Goal: Transaction & Acquisition: Obtain resource

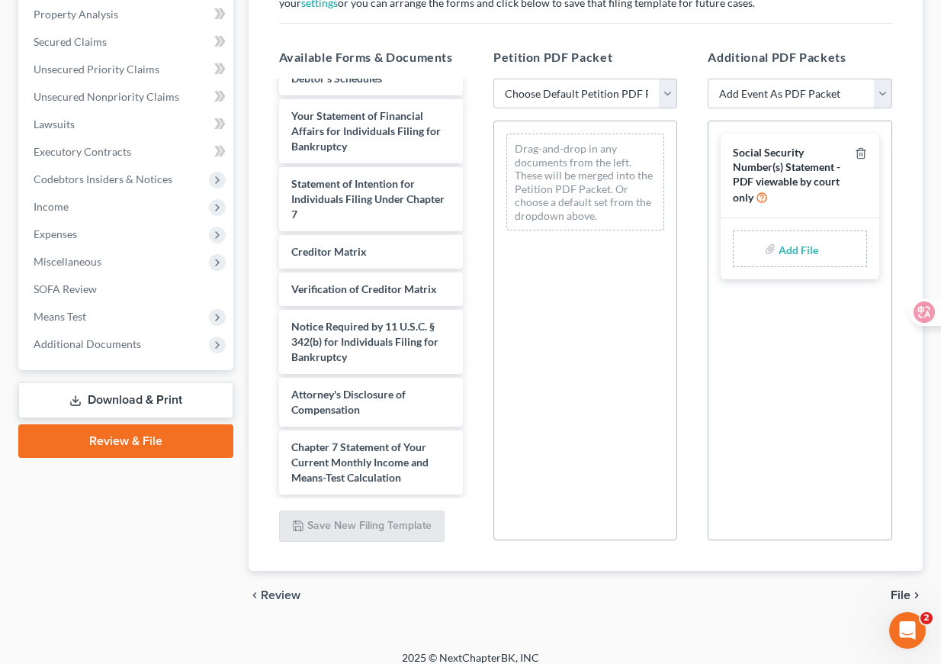
scroll to position [292, 0]
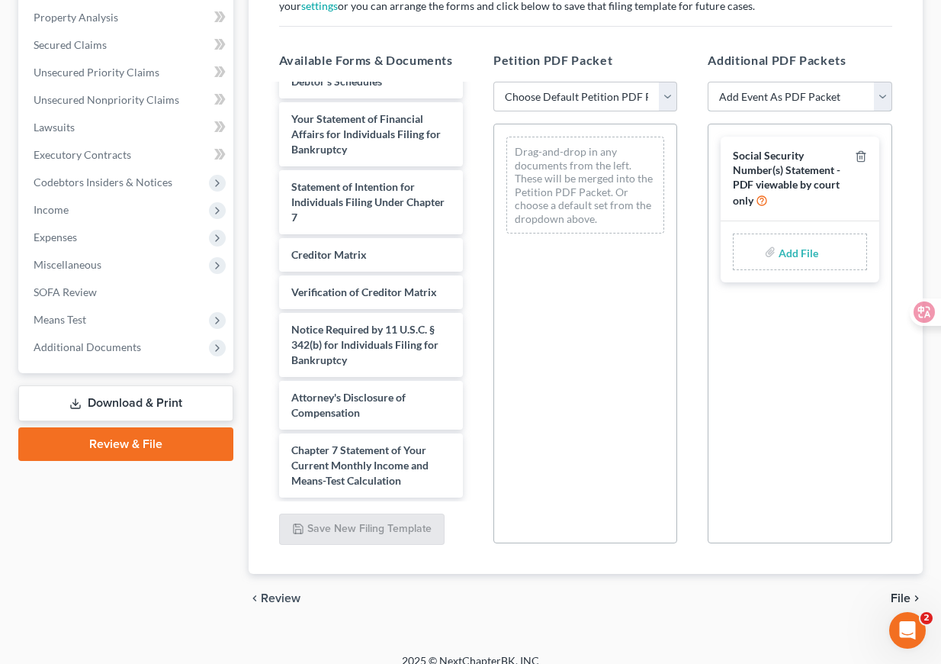
click at [838, 95] on select "Add Event As PDF Packet Certificate of Credit Counseling for Debtor Certificate…" at bounding box center [800, 97] width 184 height 31
select select "4"
click at [708, 82] on select "Add Event As PDF Packet Certificate of Credit Counseling for Debtor Certificate…" at bounding box center [800, 97] width 184 height 31
select select
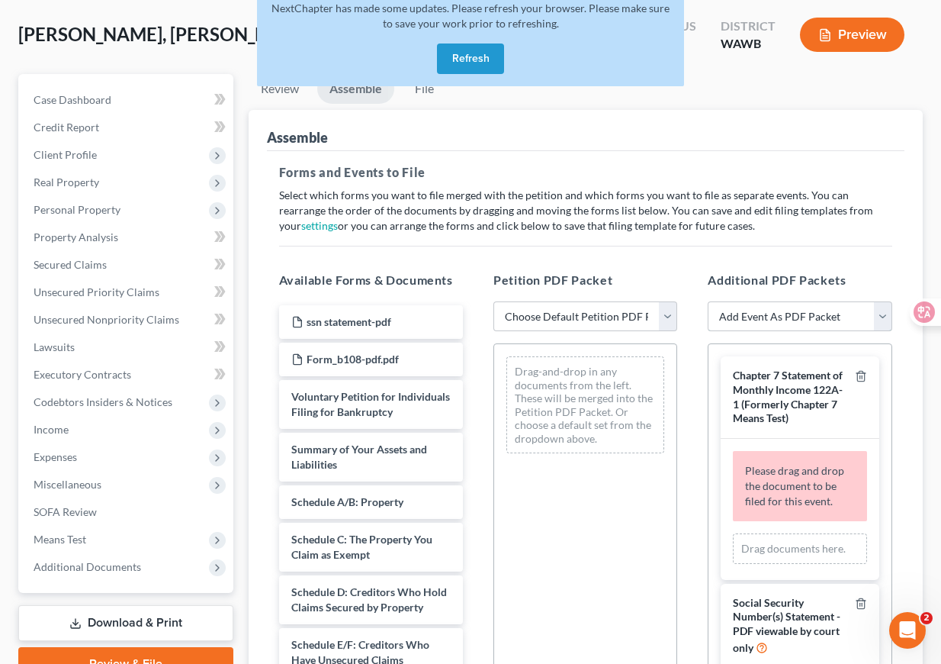
scroll to position [76, 0]
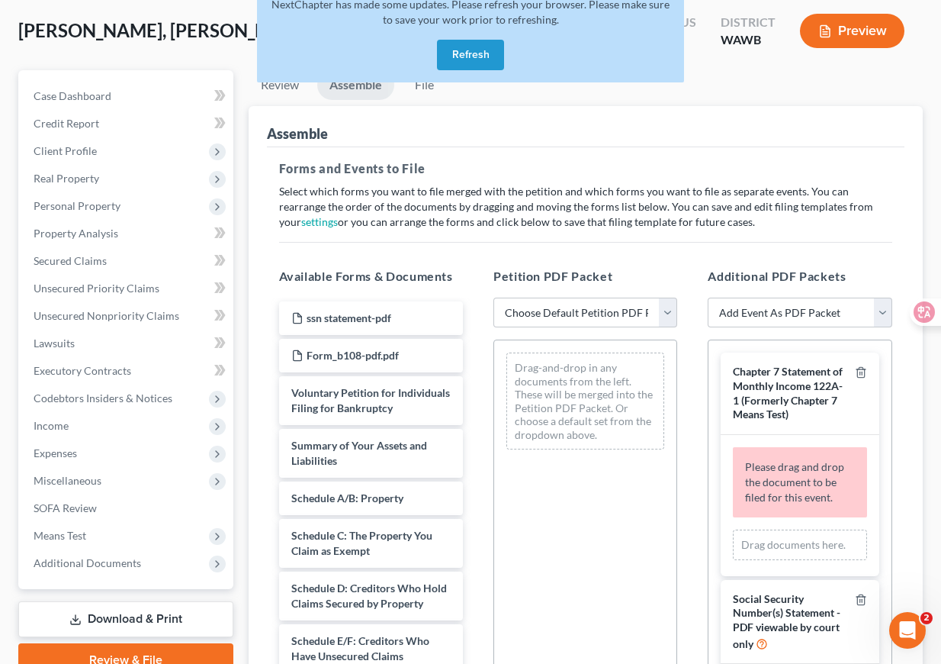
click at [247, 381] on div "Review Assemble File Review This court does not allow electronic filing for cas…" at bounding box center [586, 454] width 690 height 769
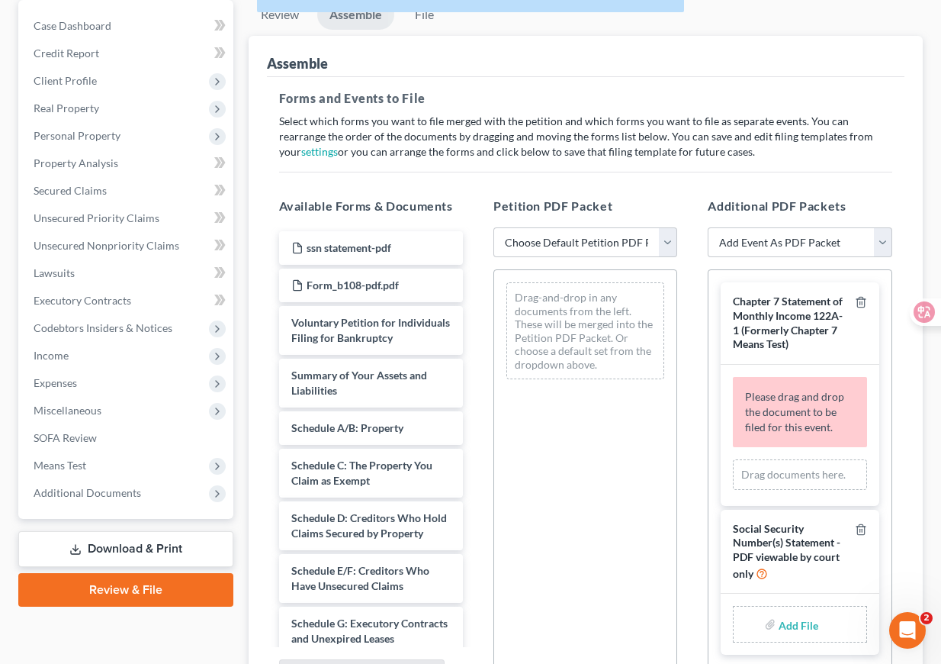
scroll to position [175, 0]
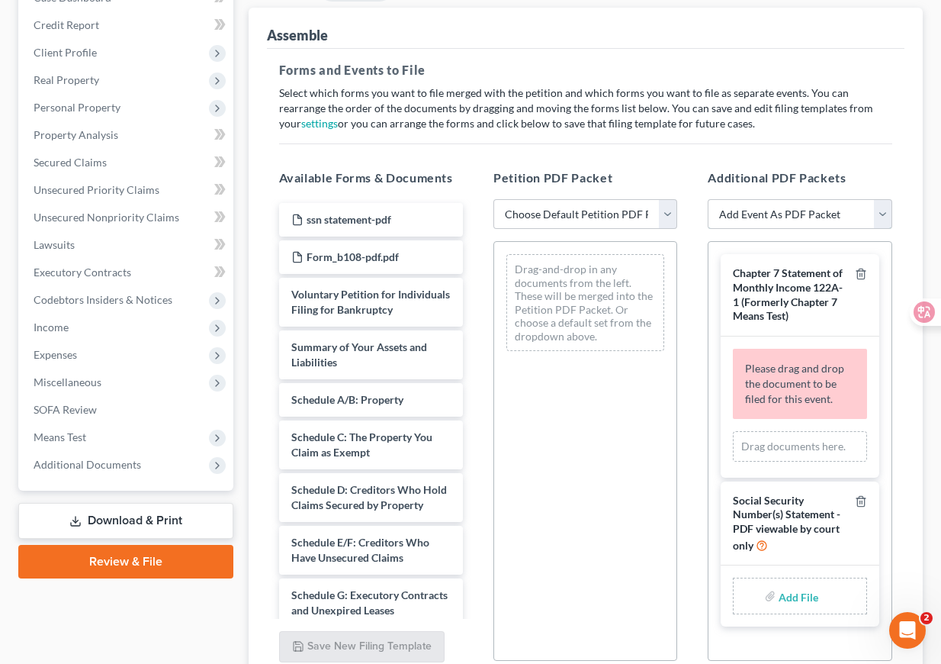
click at [815, 218] on select "Add Event As PDF Packet Certificate of Credit Counseling for Debtor Certificate…" at bounding box center [800, 214] width 184 height 31
click at [903, 626] on icon "Open Intercom Messenger" at bounding box center [905, 628] width 25 height 25
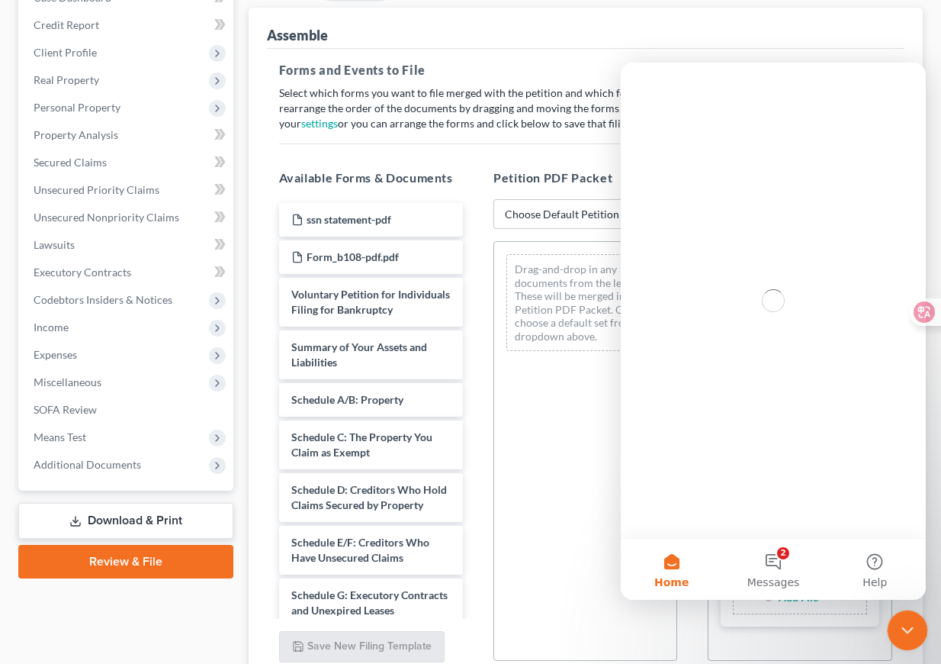
scroll to position [0, 0]
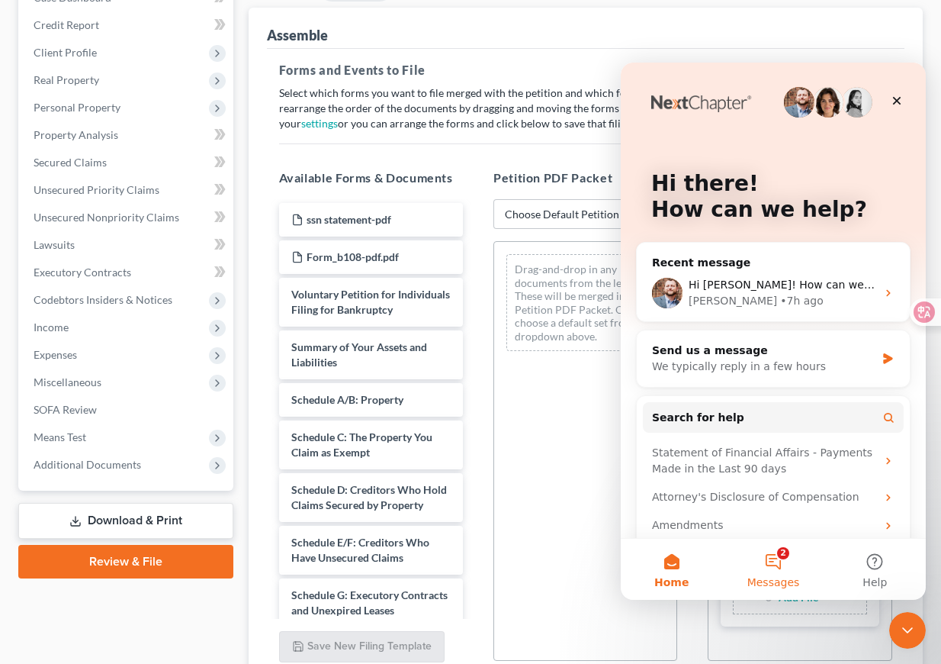
click at [774, 562] on button "2 Messages" at bounding box center [772, 569] width 101 height 61
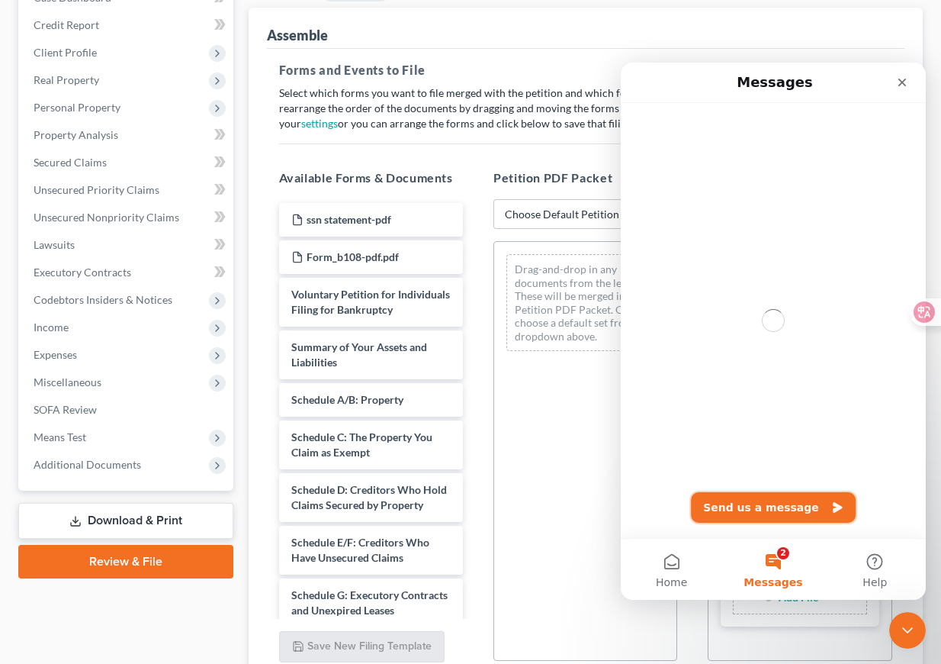
click at [772, 503] on button "Send us a message" at bounding box center [773, 507] width 165 height 31
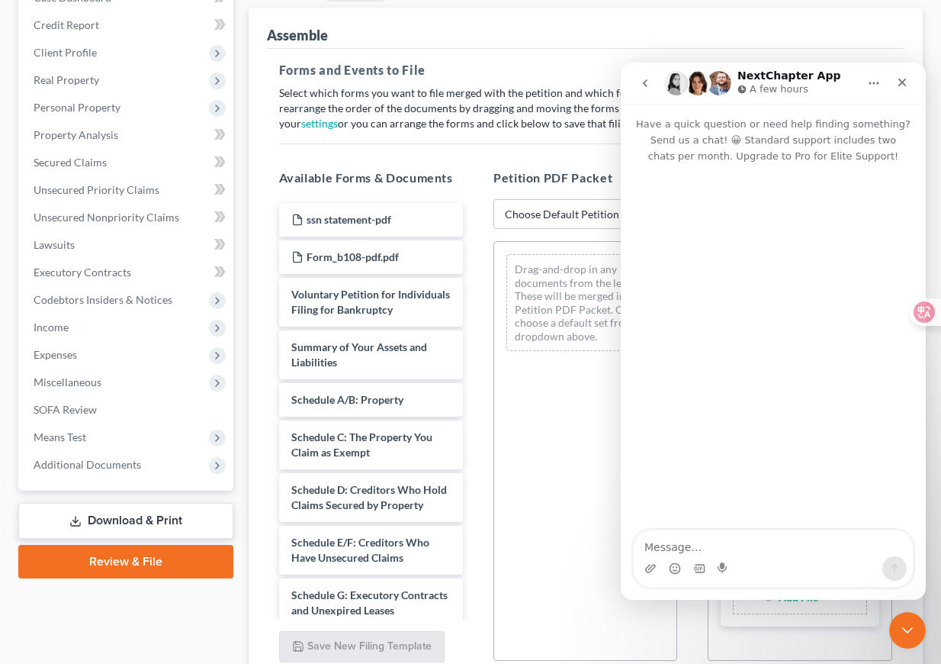
click at [747, 550] on textarea "Message…" at bounding box center [773, 543] width 279 height 26
type textarea "Hi"
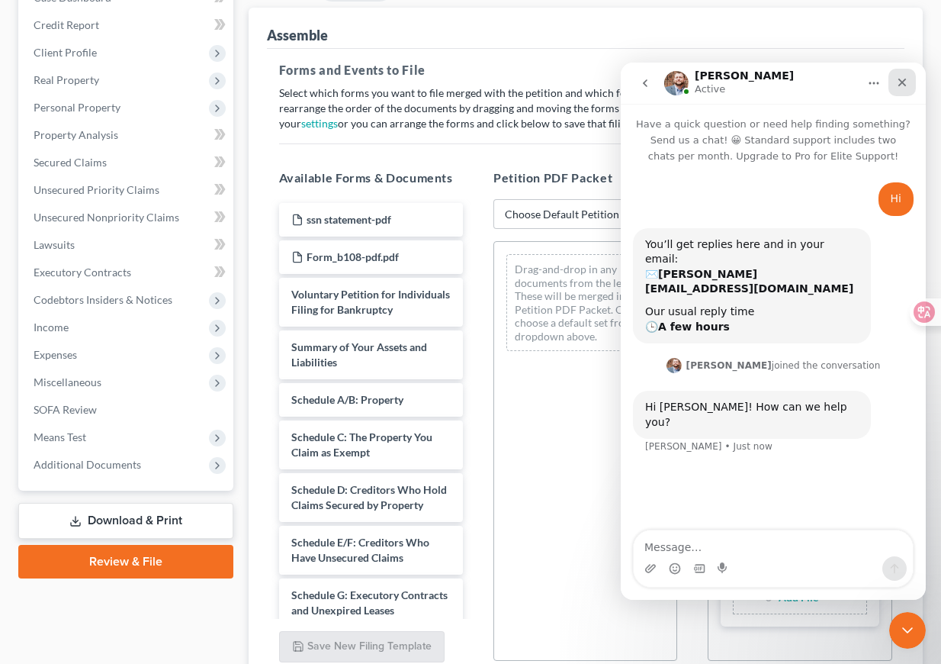
click at [906, 76] on icon "Close" at bounding box center [902, 82] width 12 height 12
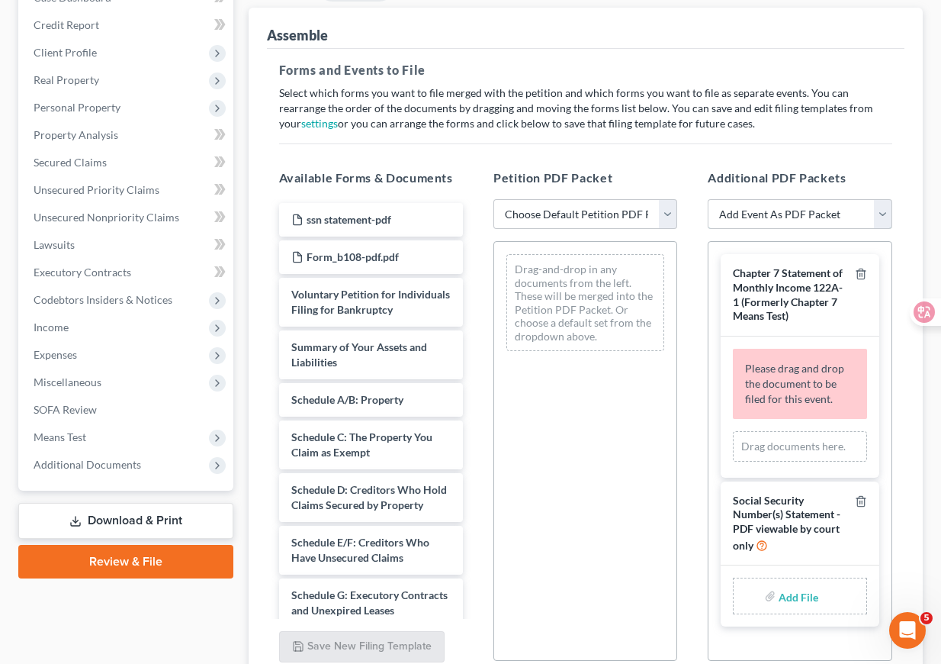
click at [820, 210] on select "Add Event As PDF Packet Certificate of Credit Counseling for Debtor Certificate…" at bounding box center [800, 214] width 184 height 31
select select "0"
click at [708, 199] on select "Add Event As PDF Packet Certificate of Credit Counseling for Debtor Certificate…" at bounding box center [800, 214] width 184 height 31
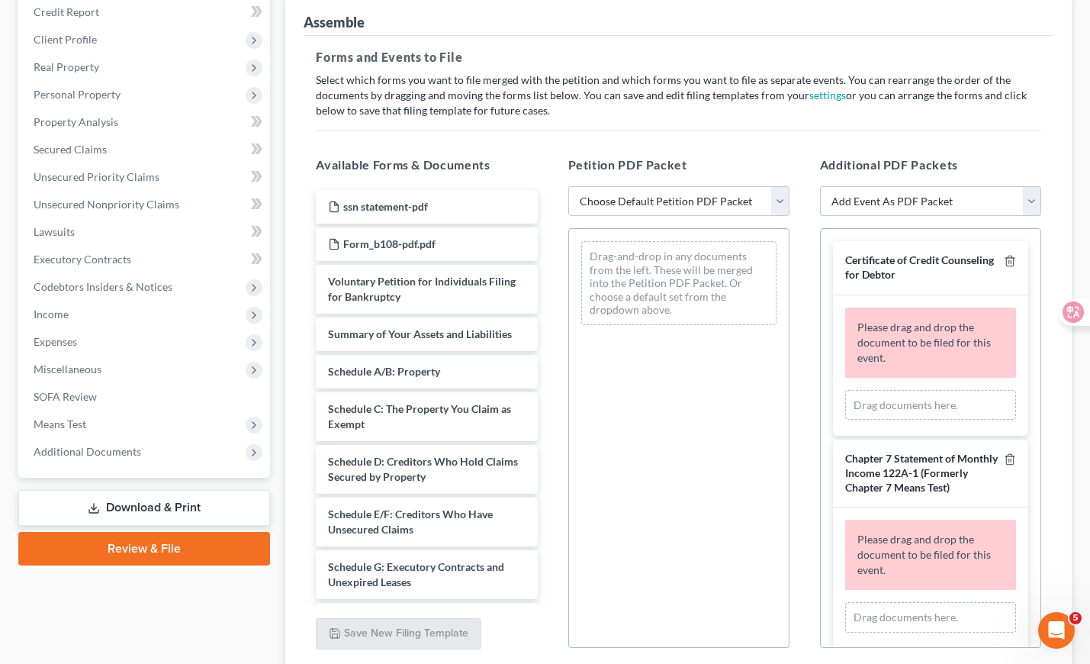
scroll to position [166, 0]
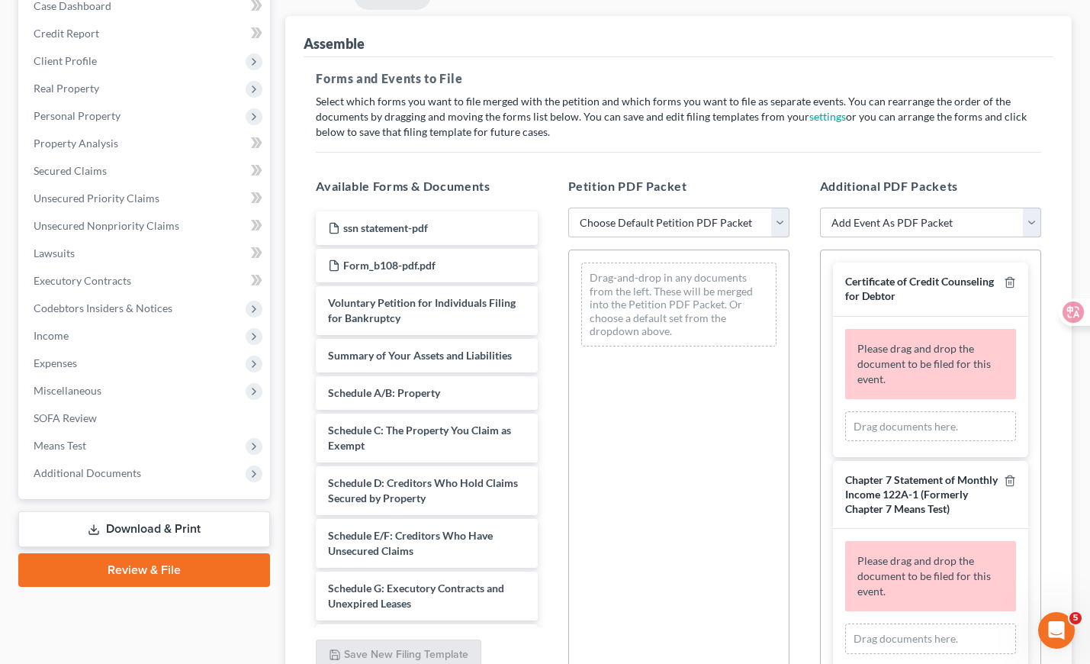
click at [921, 215] on select "Add Event As PDF Packet Certificate of Credit Counseling for Debtor Certificate…" at bounding box center [930, 222] width 221 height 31
select select "4"
click at [820, 207] on select "Add Event As PDF Packet Certificate of Credit Counseling for Debtor Certificate…" at bounding box center [930, 222] width 221 height 31
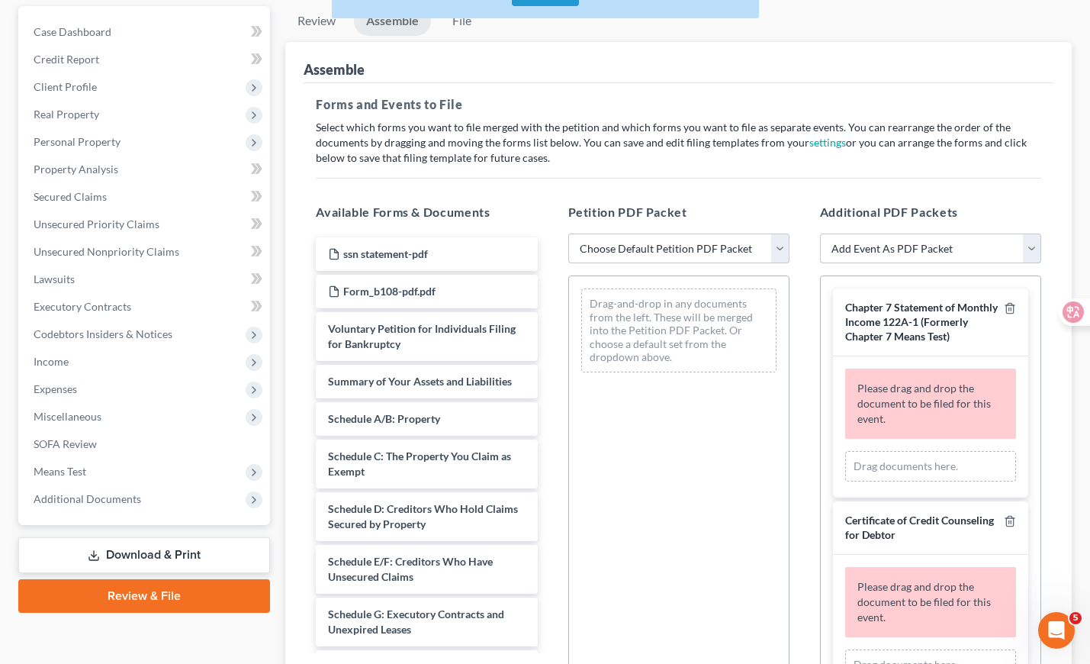
scroll to position [94, 0]
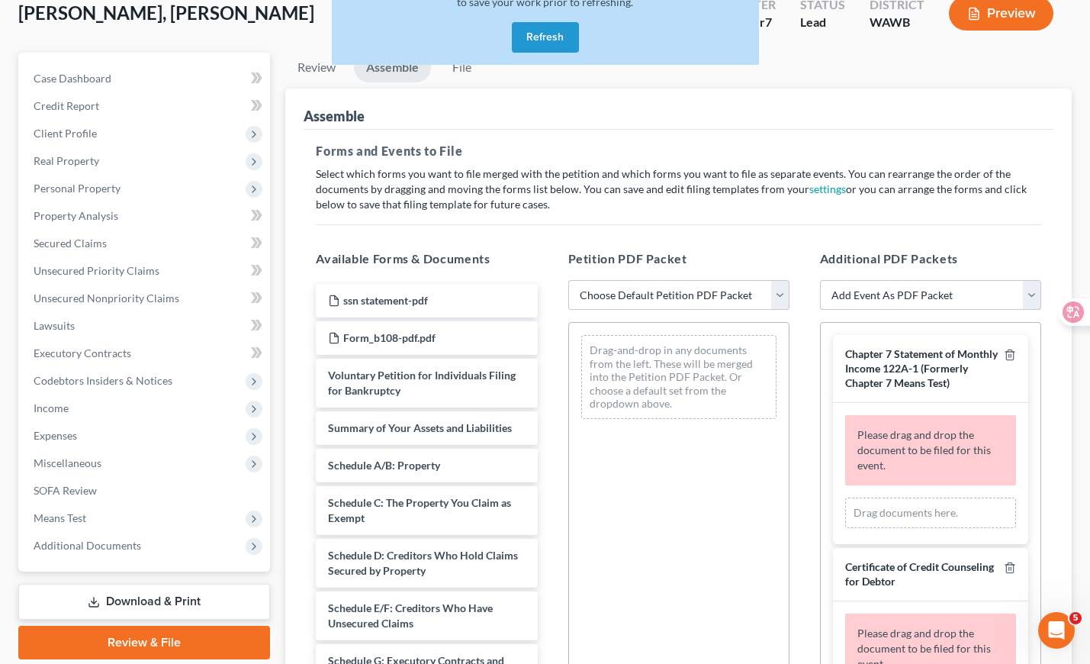
click at [883, 297] on select "Add Event As PDF Packet Certificate of Credit Counseling for Debtor Certificate…" at bounding box center [930, 295] width 221 height 31
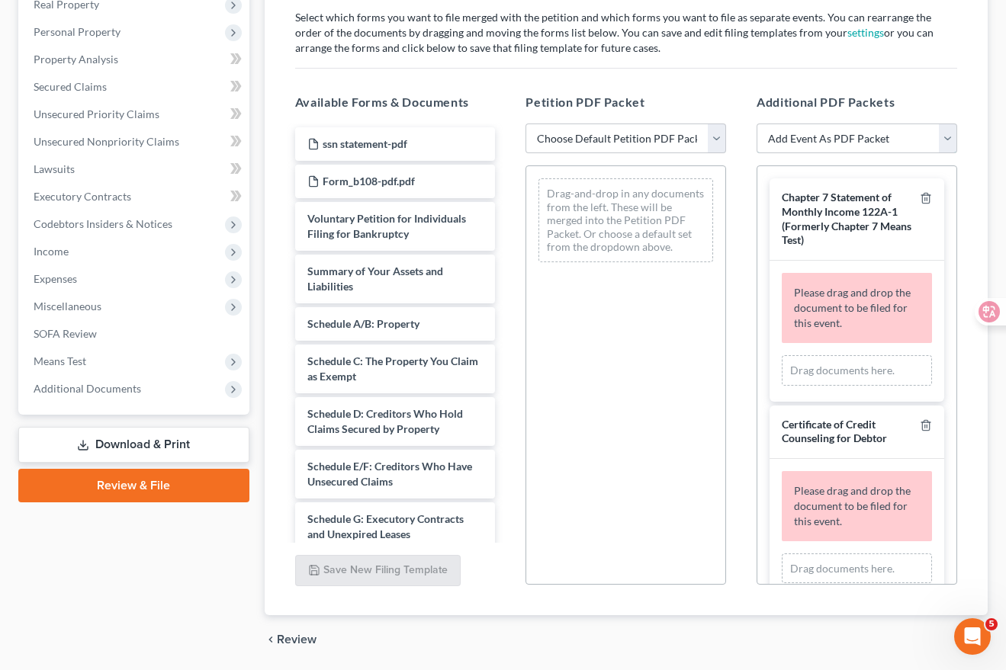
scroll to position [236, 0]
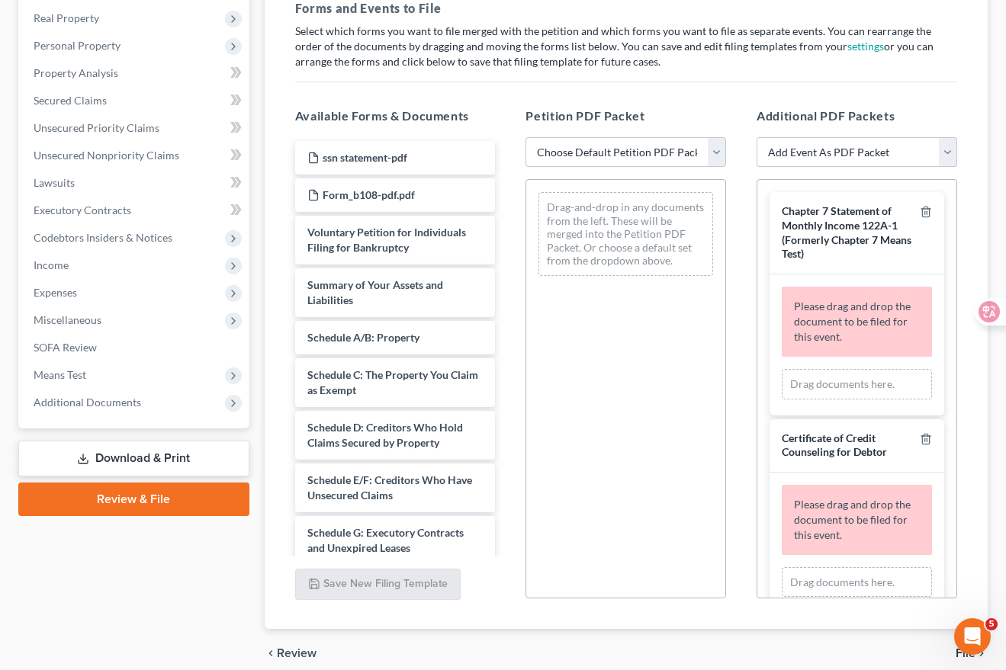
click at [866, 156] on select "Add Event As PDF Packet Certificate of Credit Counseling for Debtor Certificate…" at bounding box center [857, 152] width 201 height 31
select select "0"
click at [757, 137] on select "Add Event As PDF Packet Certificate of Credit Counseling for Debtor Certificate…" at bounding box center [857, 152] width 201 height 31
select select
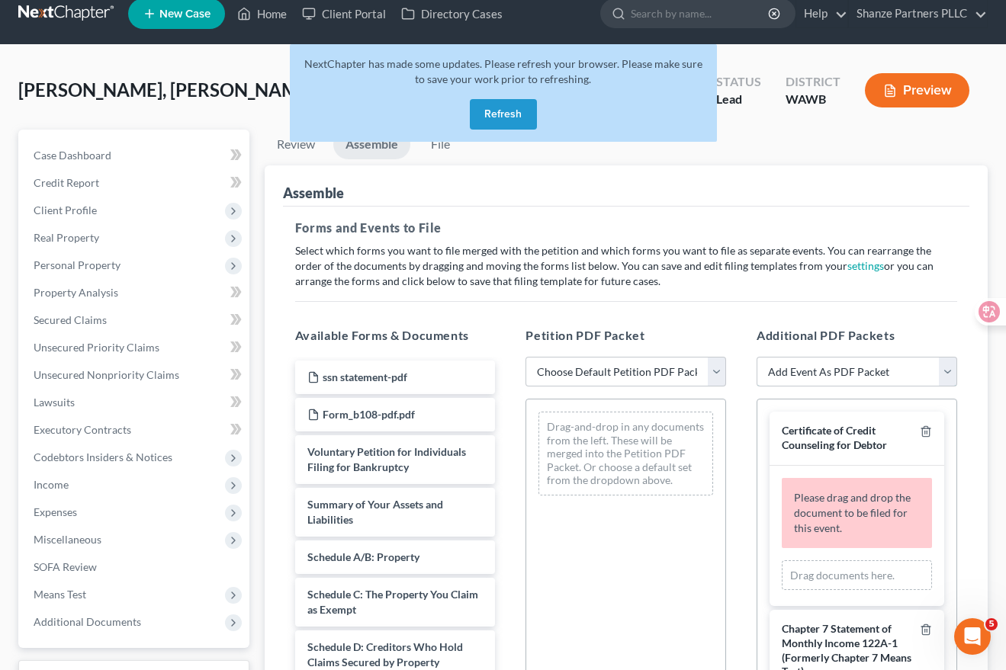
scroll to position [0, 0]
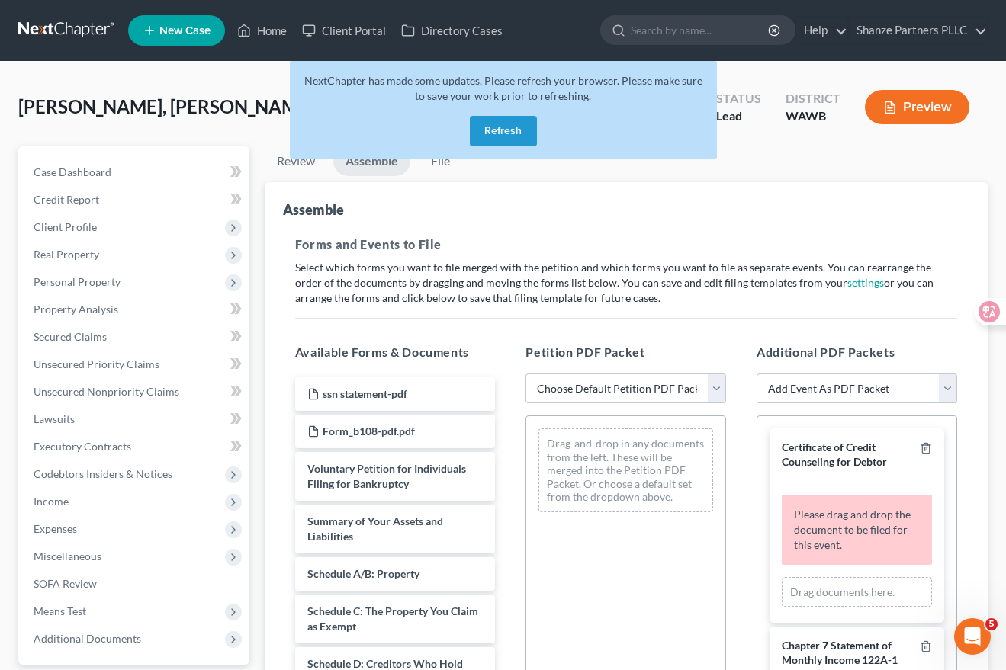
click at [500, 136] on button "Refresh" at bounding box center [503, 131] width 67 height 31
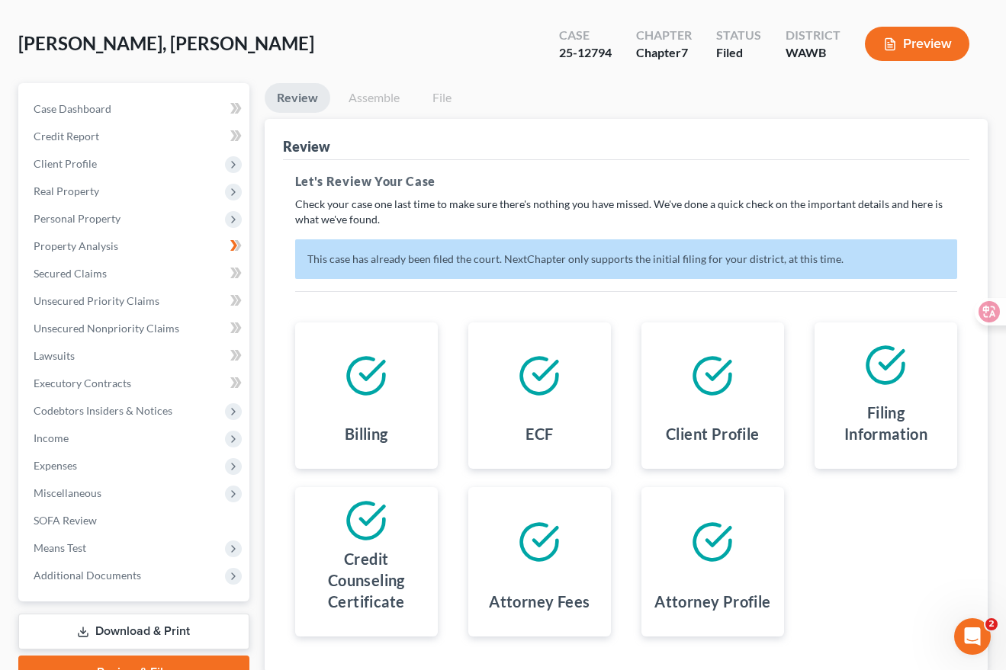
scroll to position [172, 0]
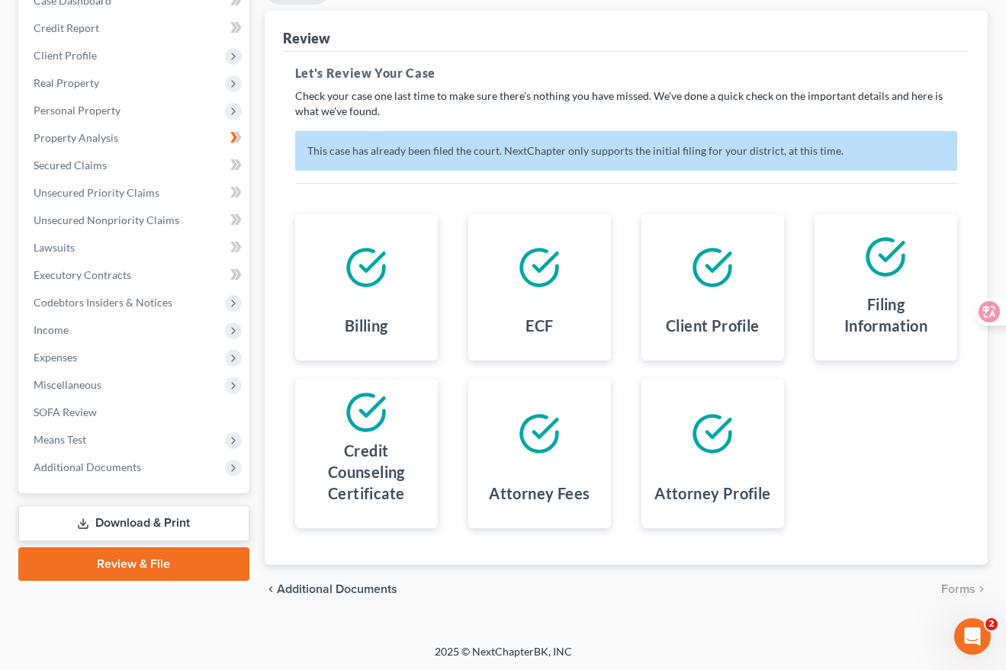
click at [219, 558] on link "Review & File" at bounding box center [133, 565] width 231 height 34
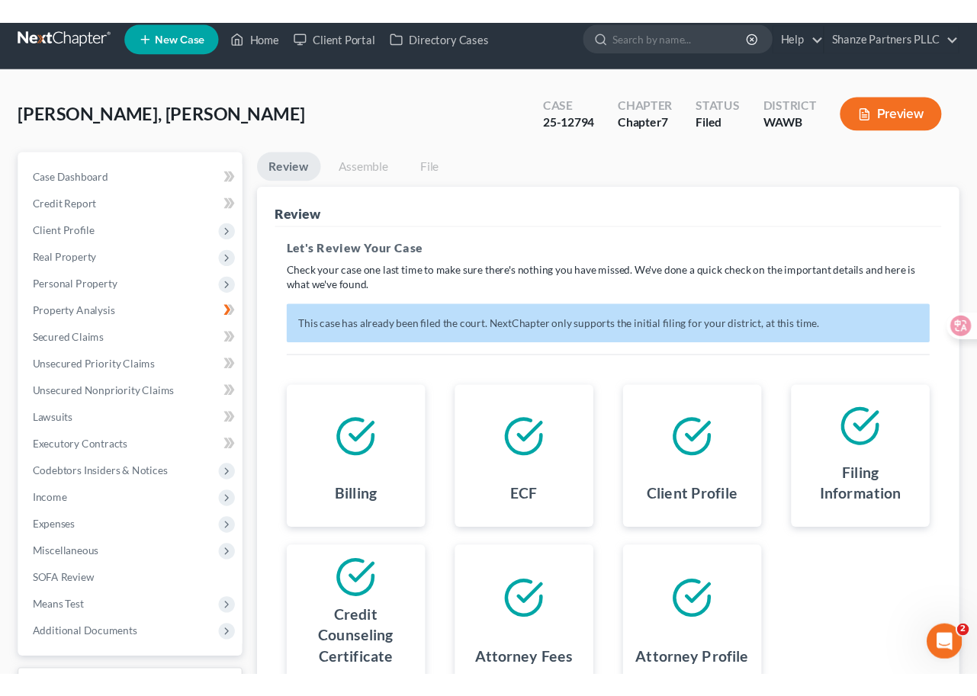
scroll to position [11, 0]
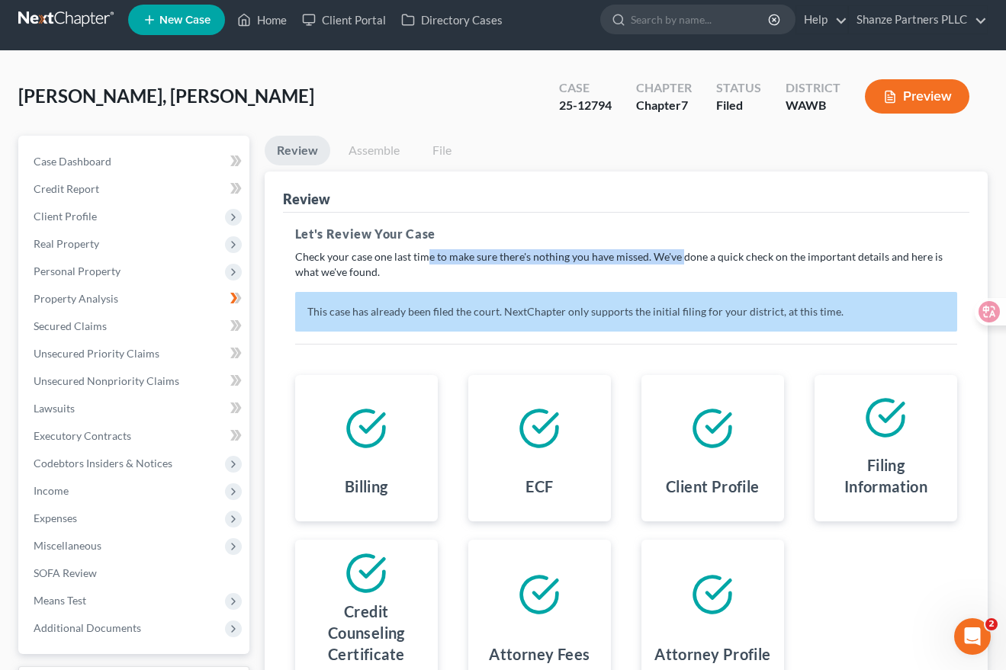
drag, startPoint x: 424, startPoint y: 261, endPoint x: 680, endPoint y: 259, distance: 255.5
click at [680, 259] on p "Check your case one last time to make sure there's nothing you have missed. We'…" at bounding box center [626, 264] width 662 height 31
click at [772, 216] on div "This court does not allow electronic filing for cases without full payment. If …" at bounding box center [626, 469] width 687 height 513
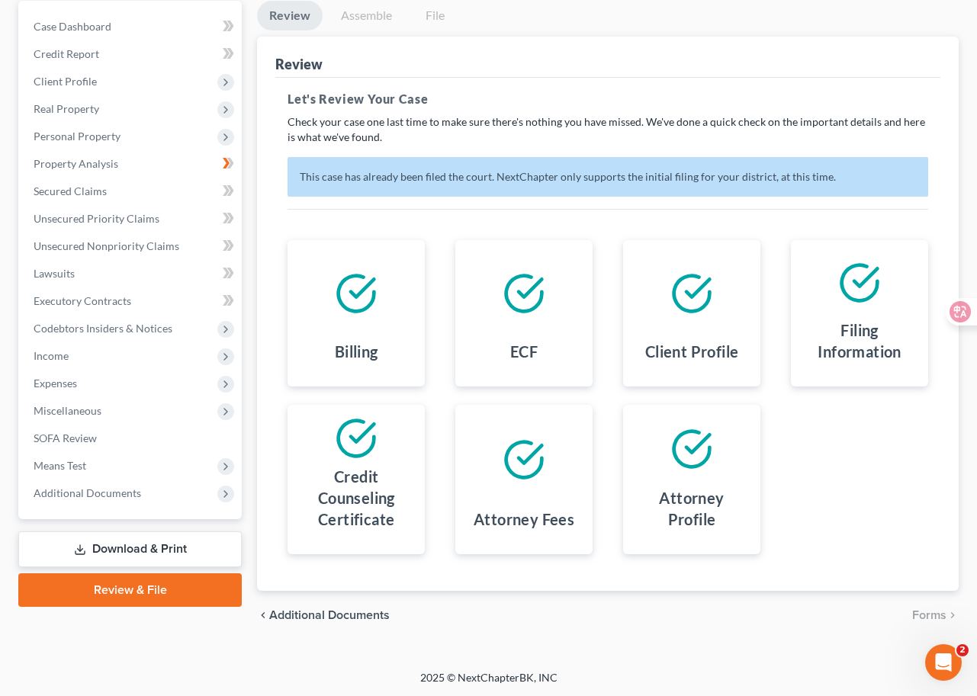
click at [155, 542] on link "Download & Print" at bounding box center [129, 550] width 223 height 36
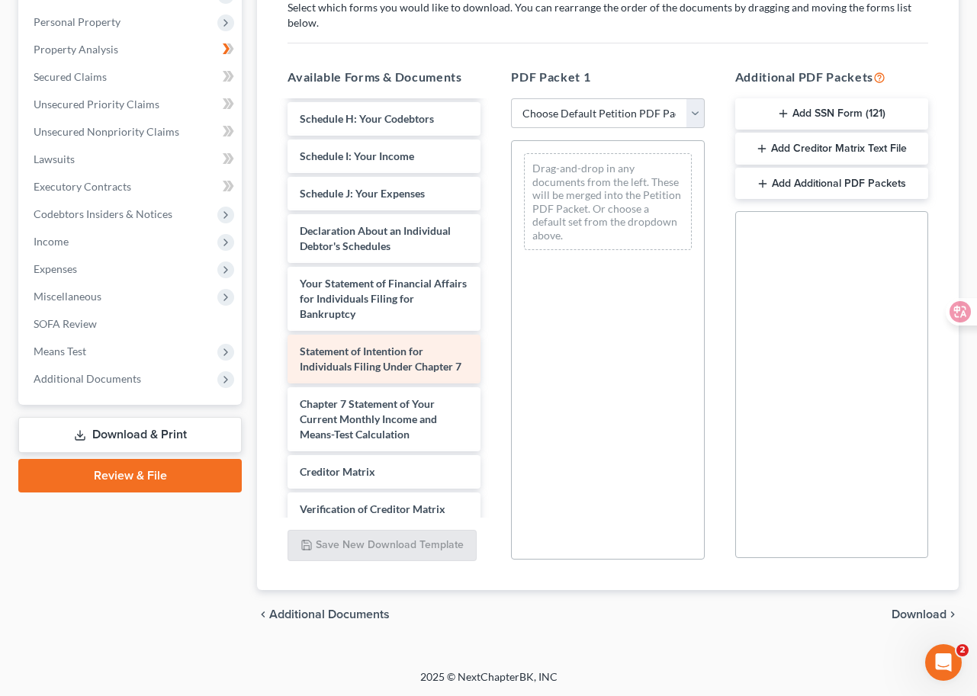
scroll to position [432, 0]
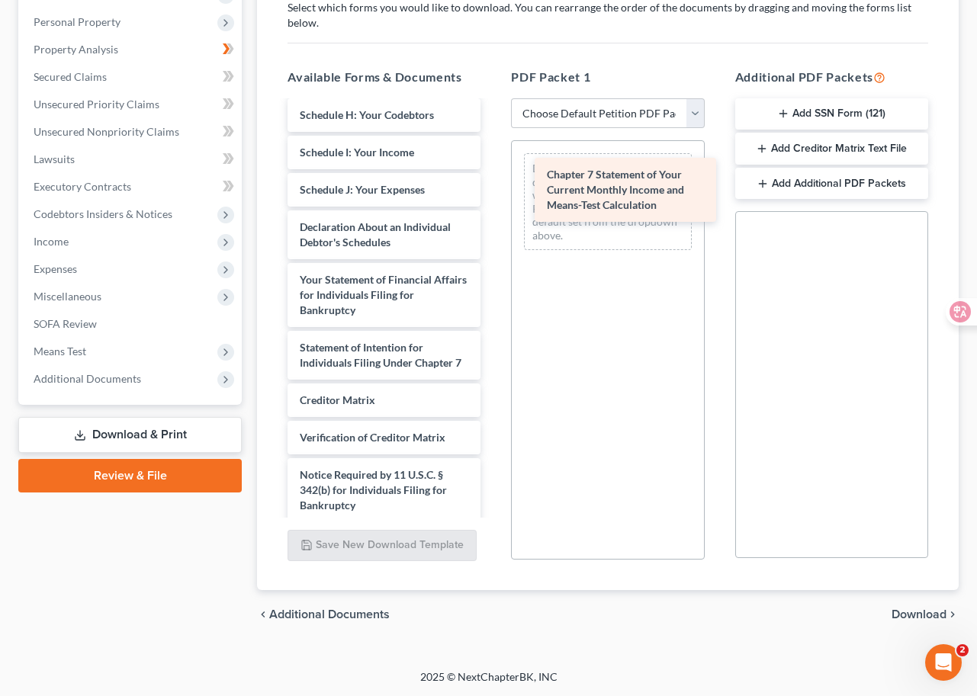
drag, startPoint x: 395, startPoint y: 435, endPoint x: 638, endPoint y: 188, distance: 346.3
click at [493, 188] on div "Chapter 7 Statement of Your Current Monthly Income and Means-Test Calculation s…" at bounding box center [383, 122] width 217 height 905
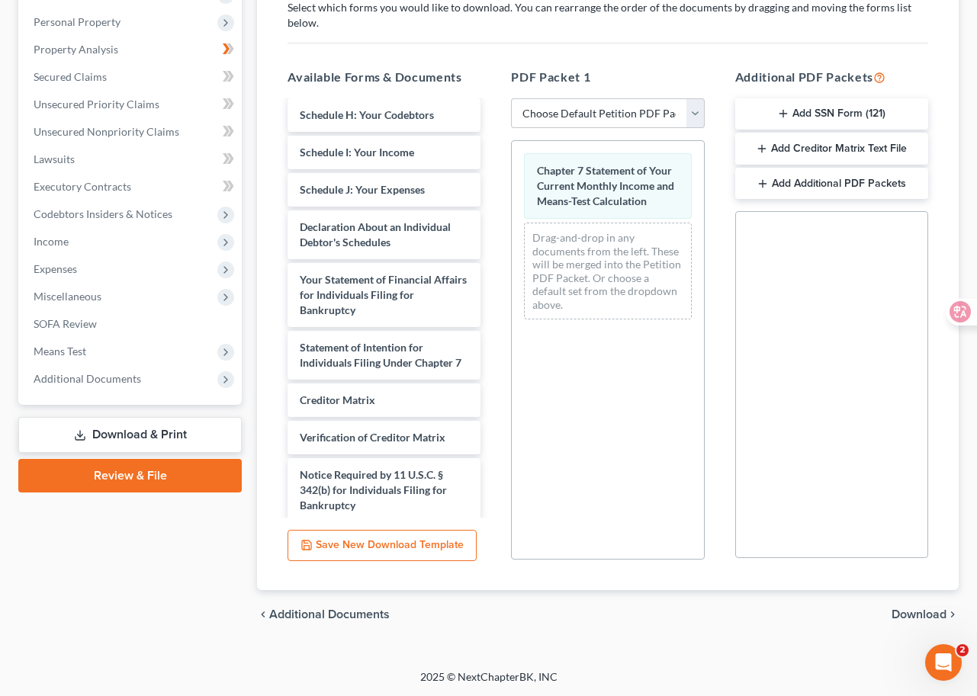
click at [919, 614] on span "Download" at bounding box center [919, 615] width 55 height 12
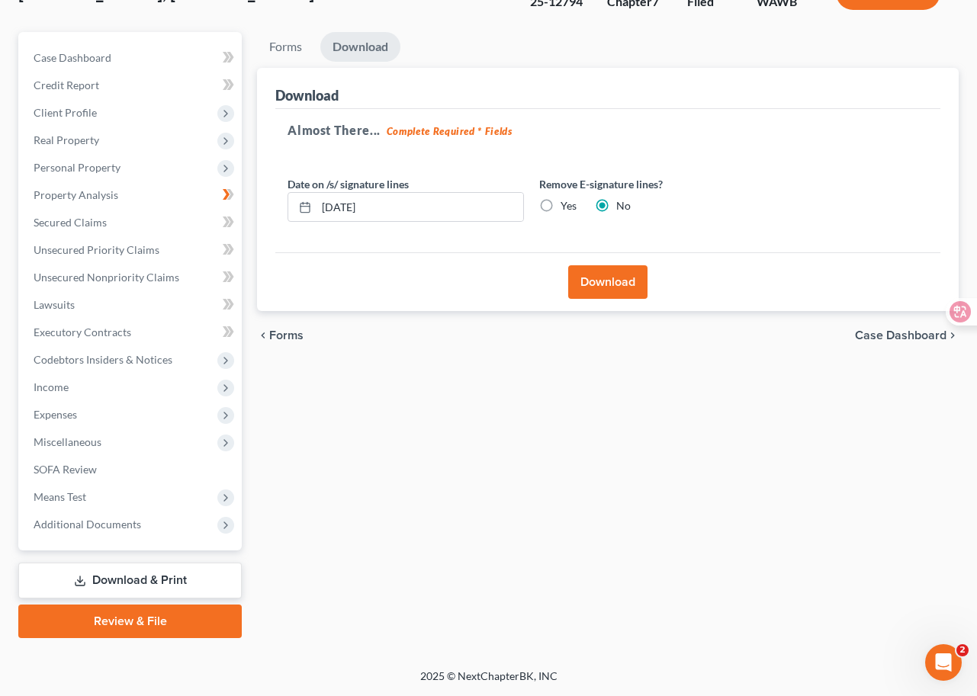
scroll to position [113, 0]
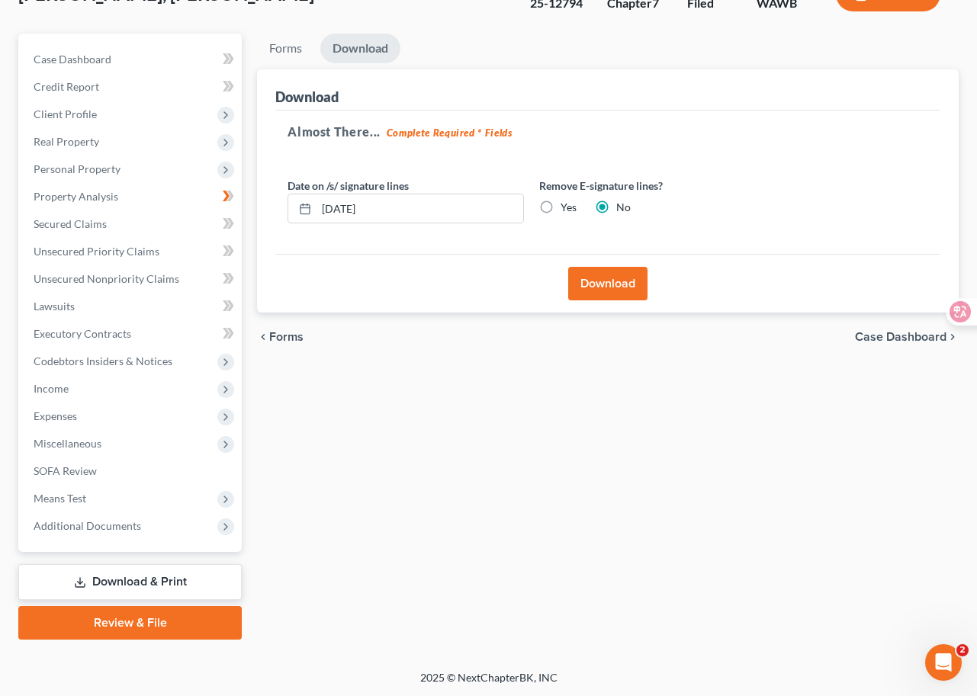
click at [634, 283] on button "Download" at bounding box center [607, 284] width 79 height 34
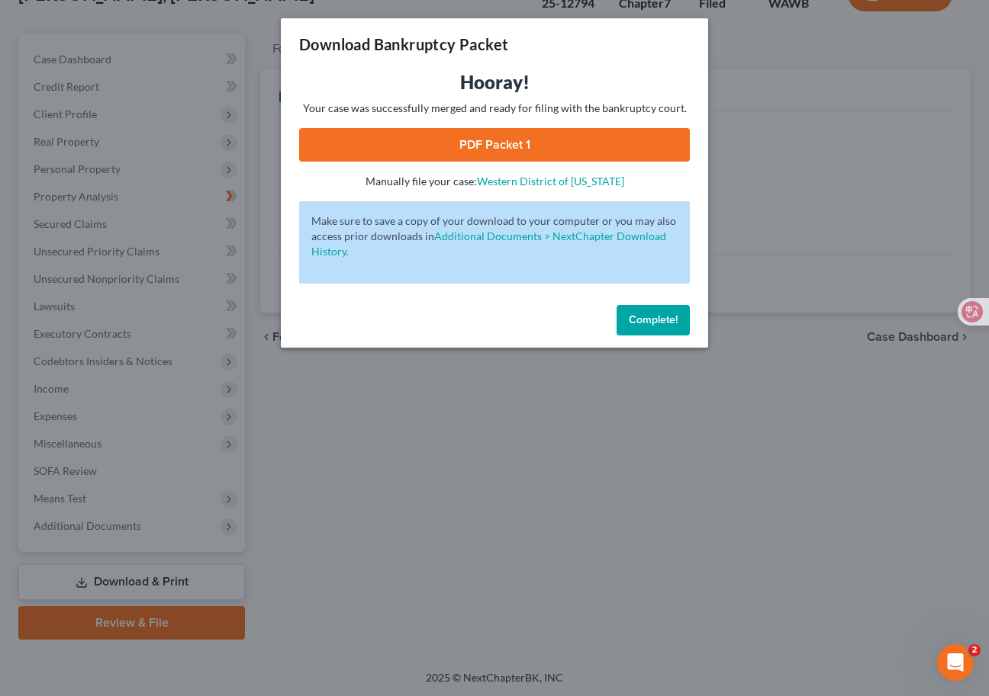
click at [617, 384] on div "Download Bankruptcy Packet Hooray! Your case was successfully merged and ready …" at bounding box center [494, 348] width 989 height 696
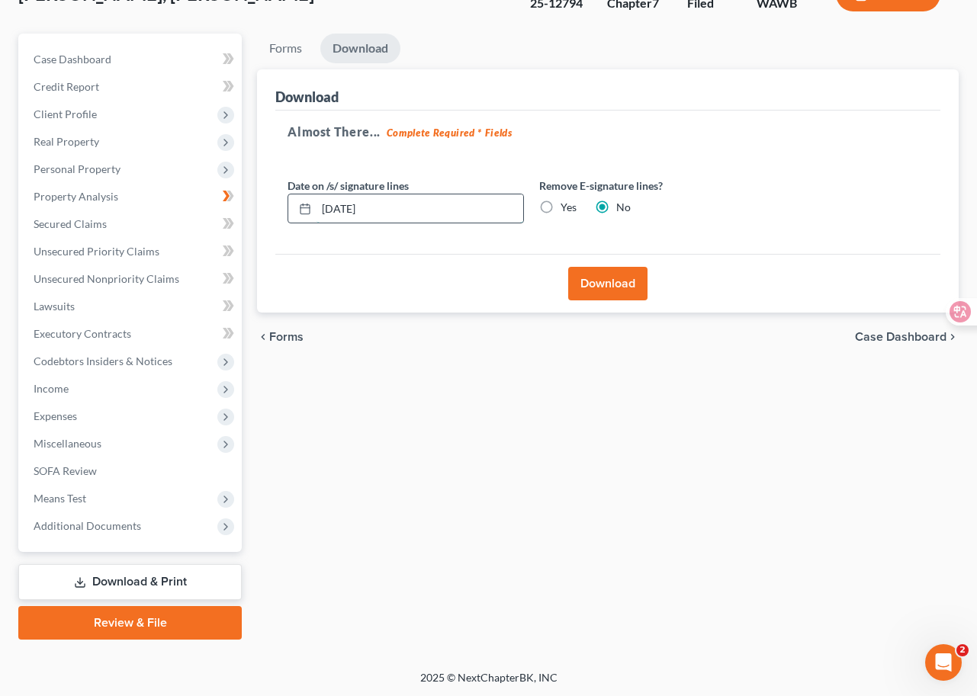
click at [427, 213] on input "10/07/2025" at bounding box center [420, 209] width 207 height 29
click at [349, 205] on input "10/07/2025" at bounding box center [420, 209] width 207 height 29
type input "10/06/2025"
click at [370, 370] on div "Forms Download Forms Forms to Download Select which forms you would like to dow…" at bounding box center [607, 337] width 717 height 606
click at [597, 282] on button "Download" at bounding box center [607, 284] width 79 height 34
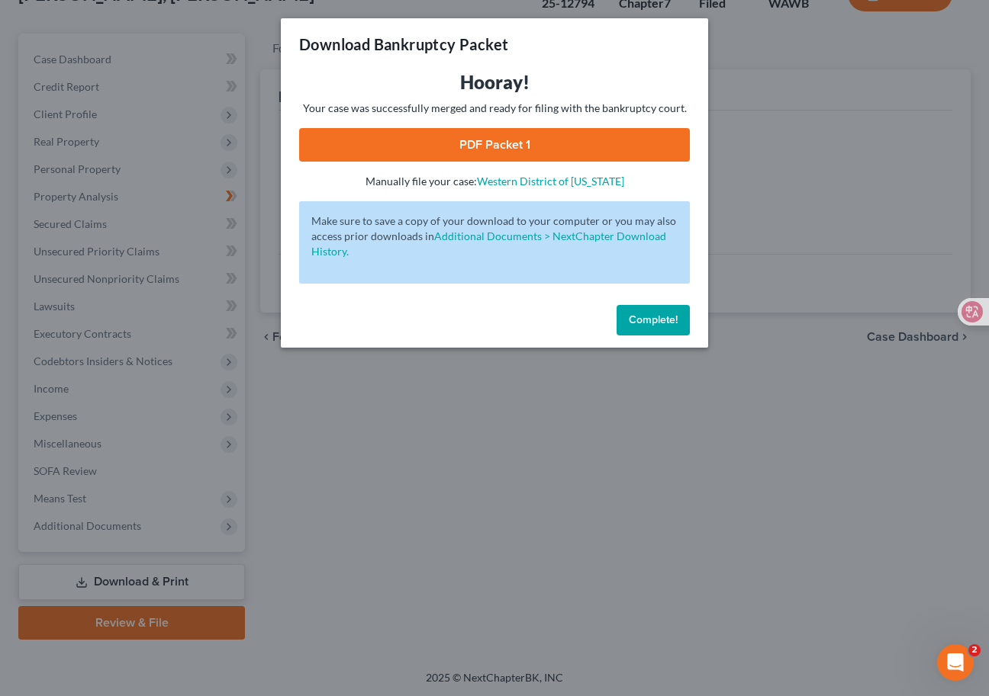
click at [548, 136] on link "PDF Packet 1" at bounding box center [494, 145] width 391 height 34
click at [614, 435] on div "Download Bankruptcy Packet Hooray! Your case was successfully merged and ready …" at bounding box center [494, 348] width 989 height 696
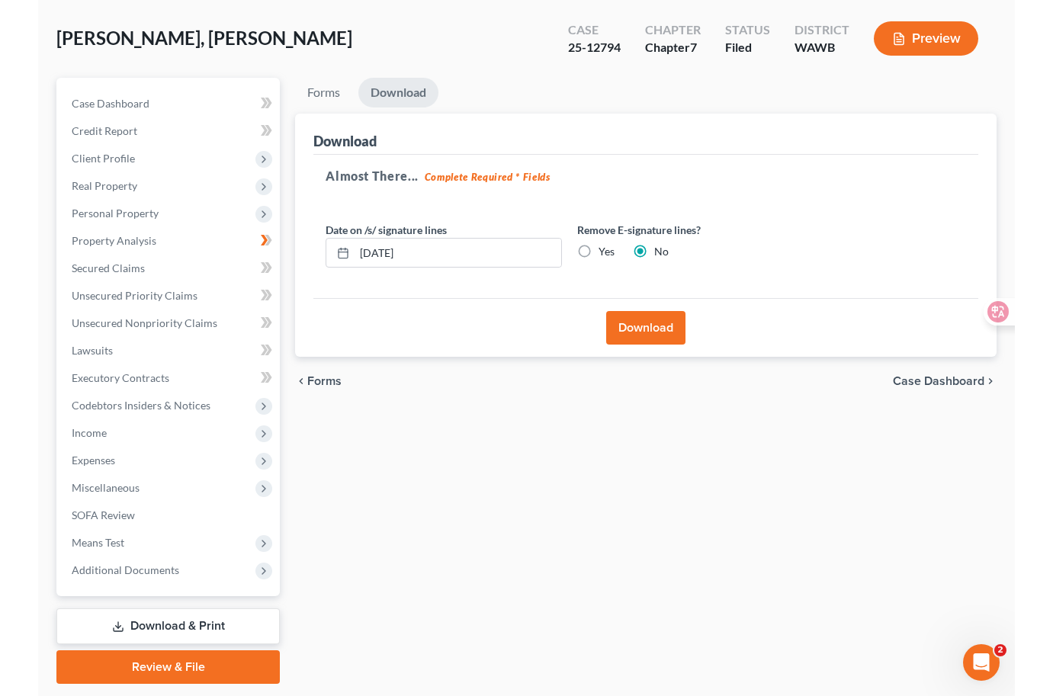
scroll to position [0, 0]
